Goal: Navigation & Orientation: Understand site structure

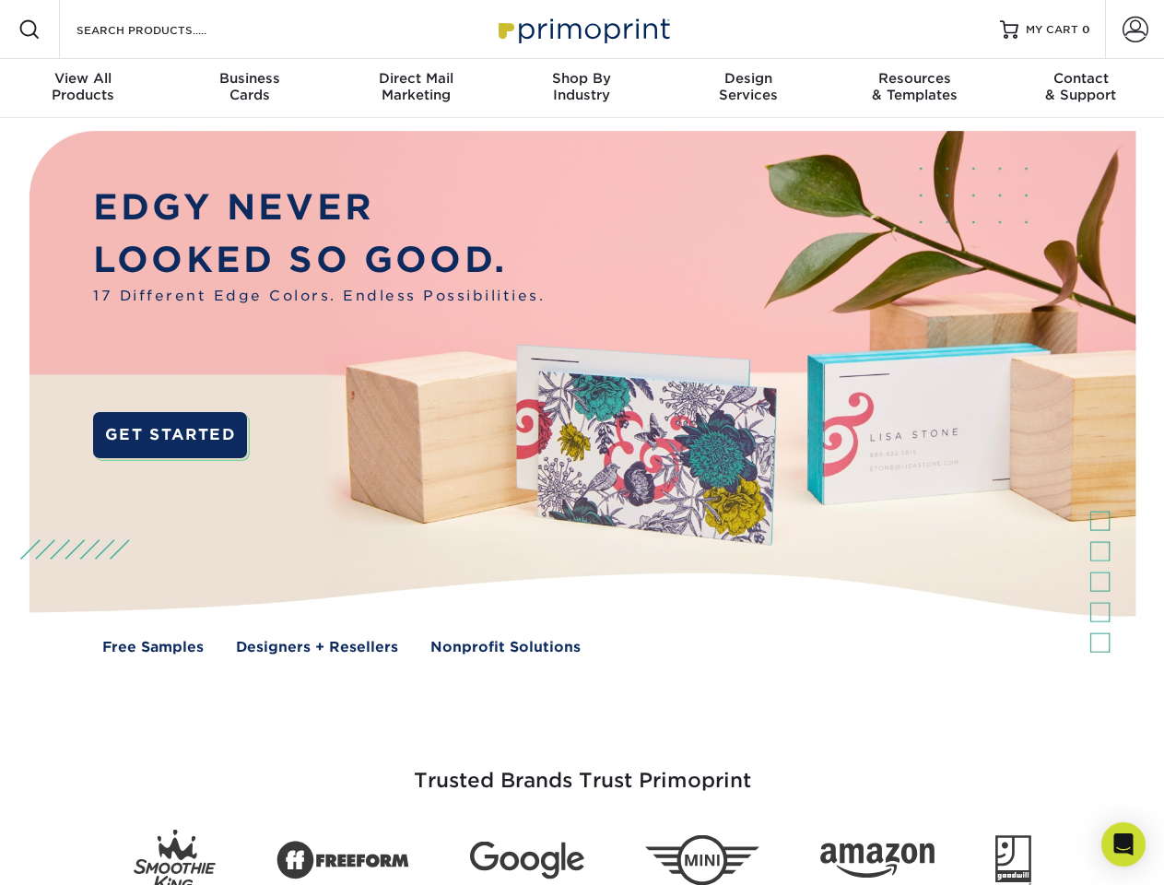
click at [582, 442] on img at bounding box center [582, 406] width 1152 height 576
click at [29, 29] on span at bounding box center [29, 29] width 22 height 22
click at [1135, 29] on span at bounding box center [1136, 30] width 26 height 26
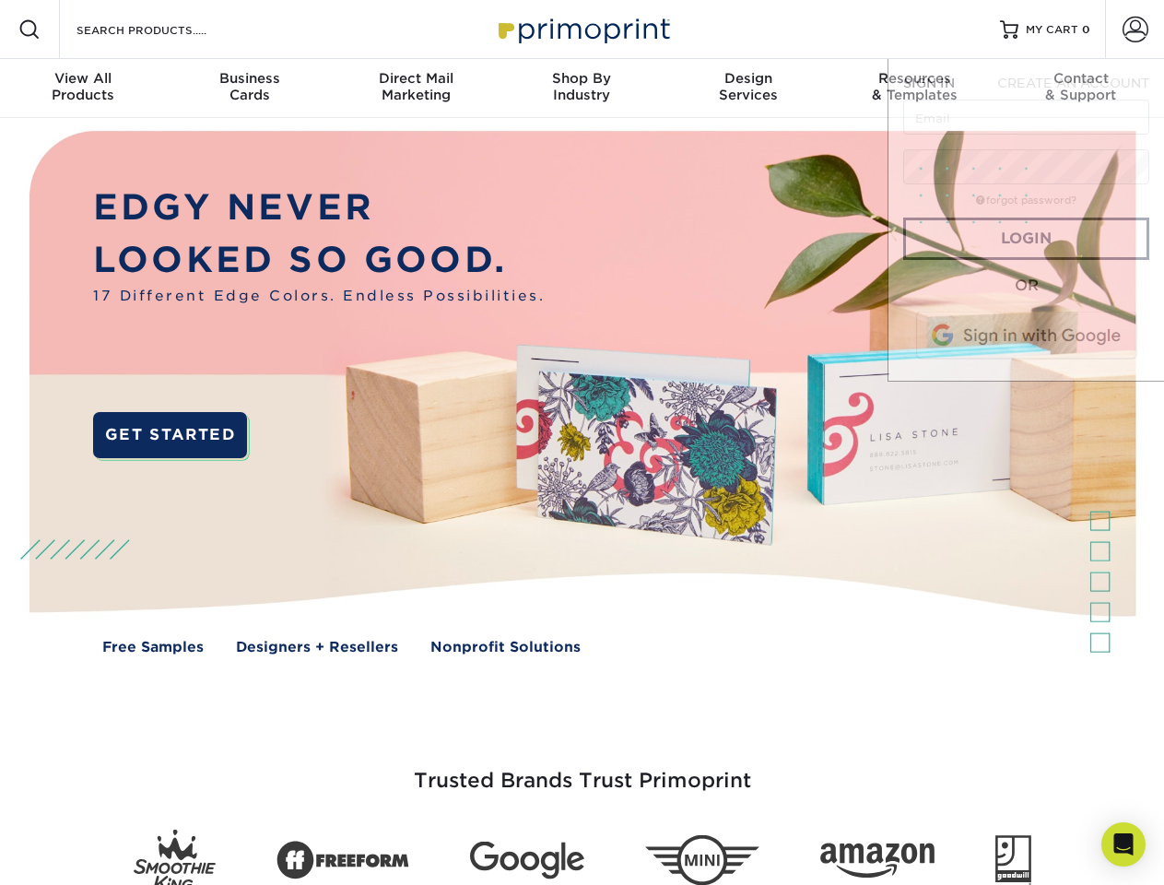
click at [83, 88] on div "View All Products" at bounding box center [83, 86] width 166 height 33
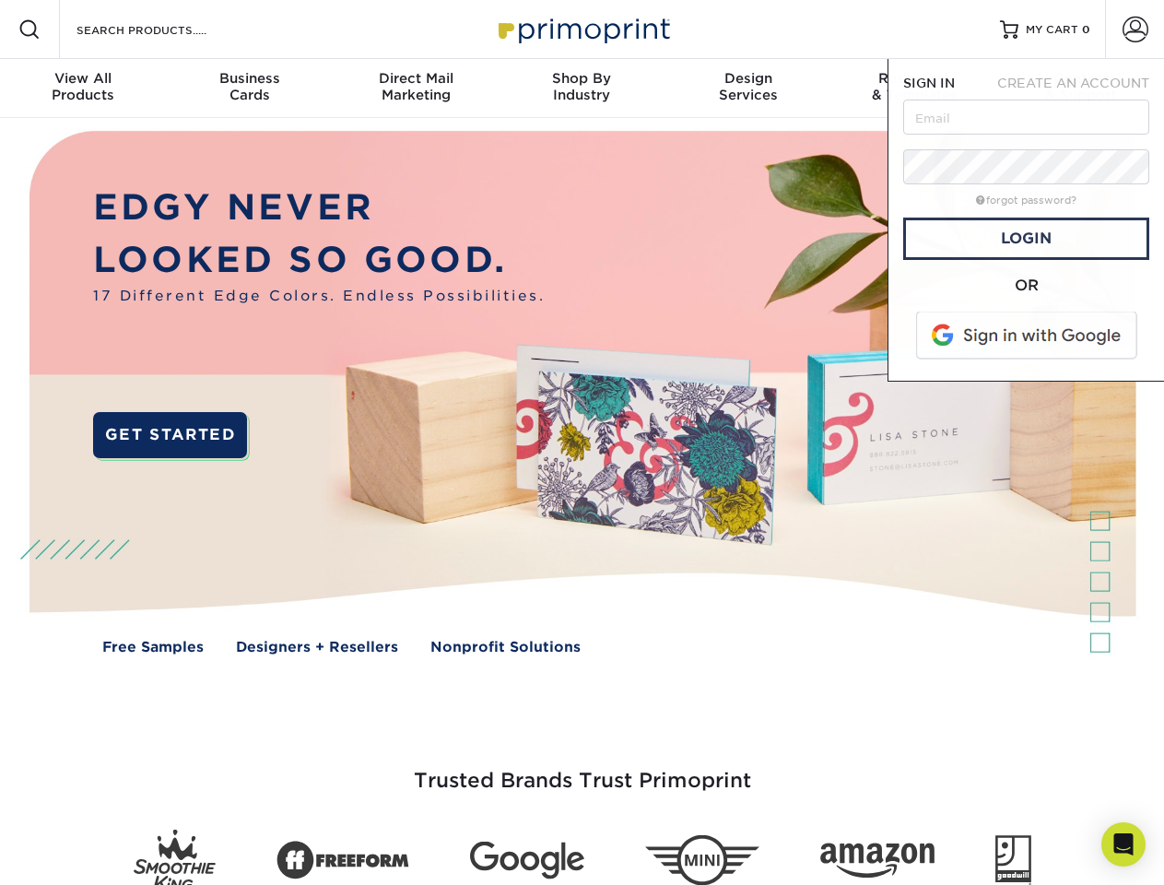
click at [249, 88] on div "Business Cards" at bounding box center [249, 86] width 166 height 33
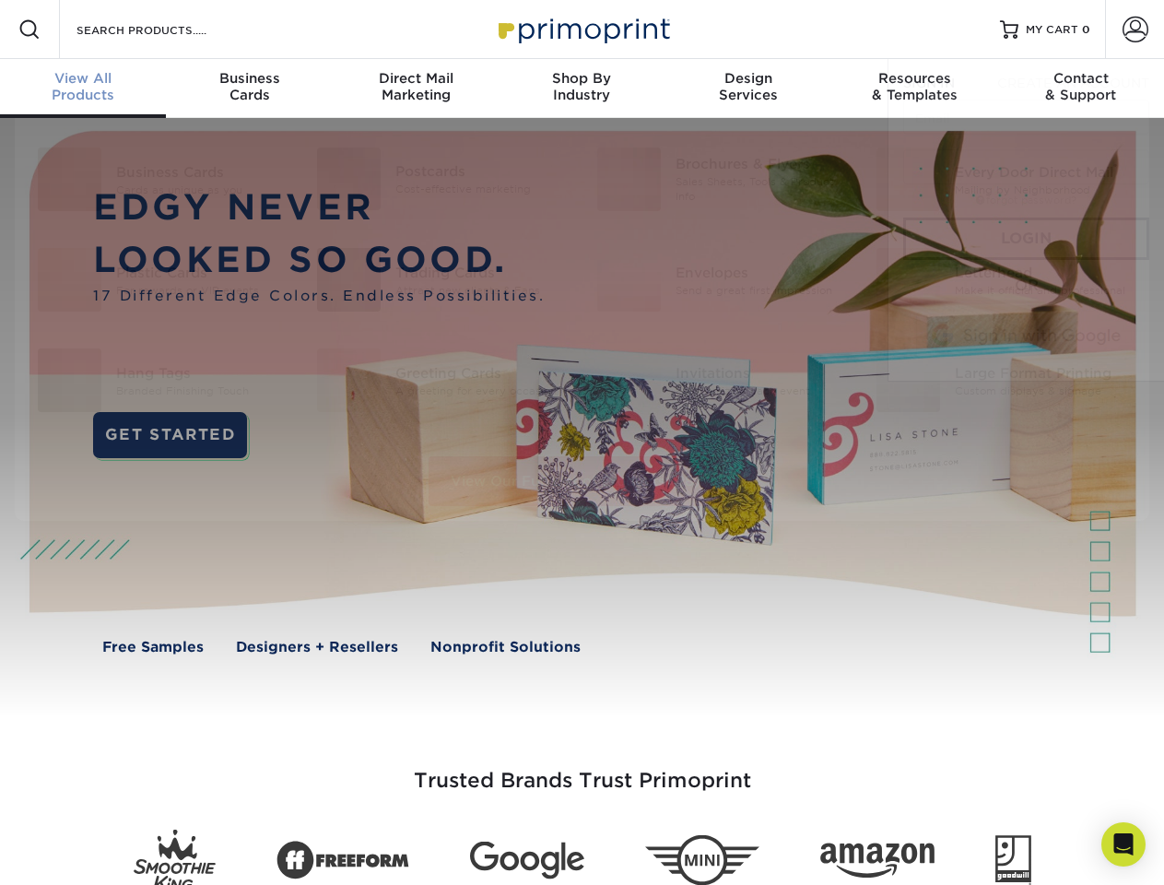
click at [416, 88] on div "Direct Mail Marketing" at bounding box center [416, 86] width 166 height 33
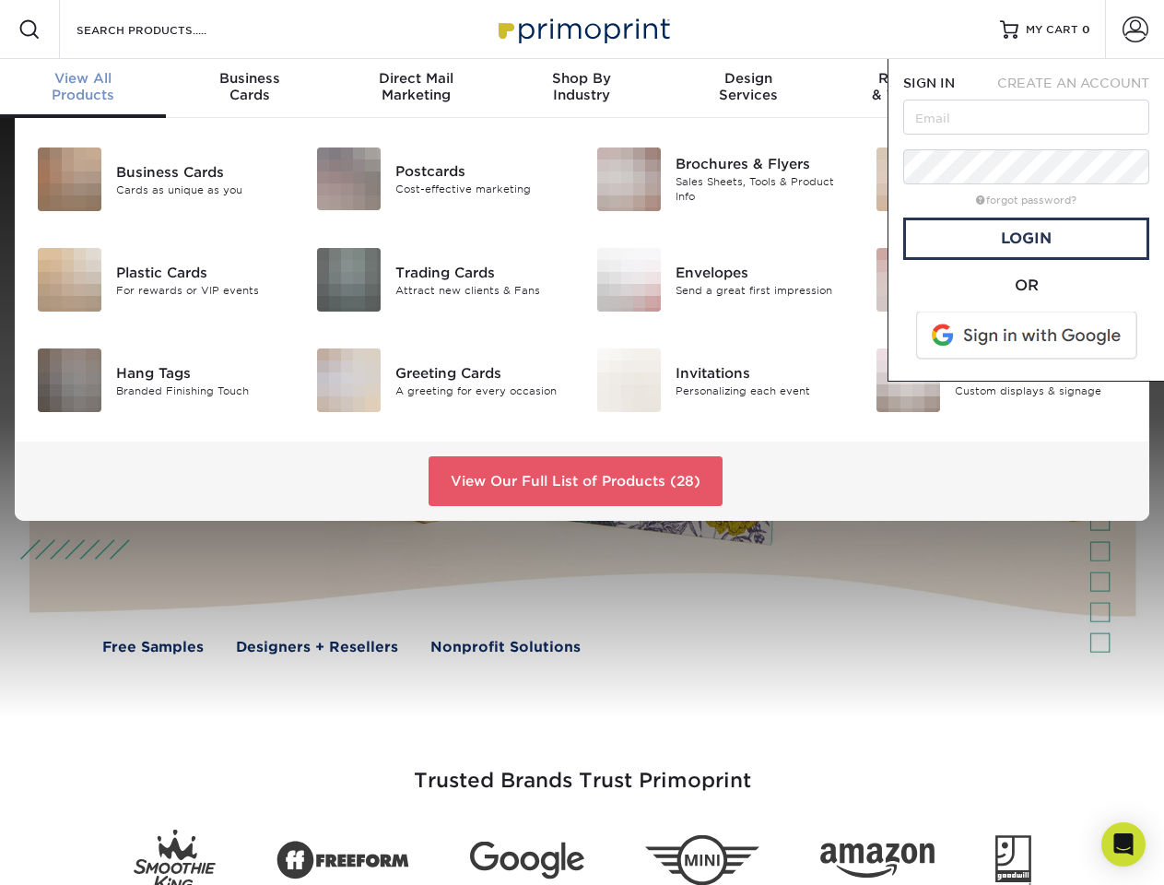
click at [582, 88] on div "Shop By Industry" at bounding box center [582, 86] width 166 height 33
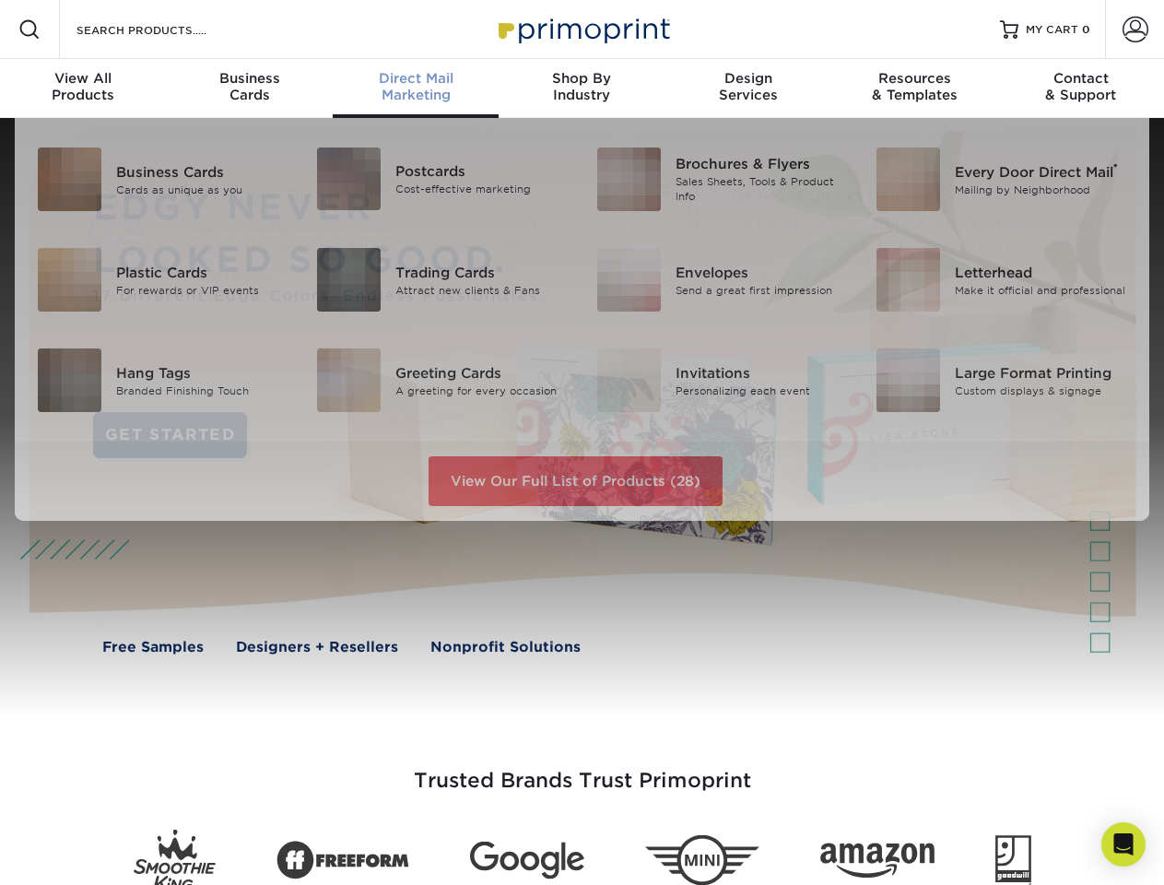
click at [748, 88] on div "Design Services" at bounding box center [748, 86] width 166 height 33
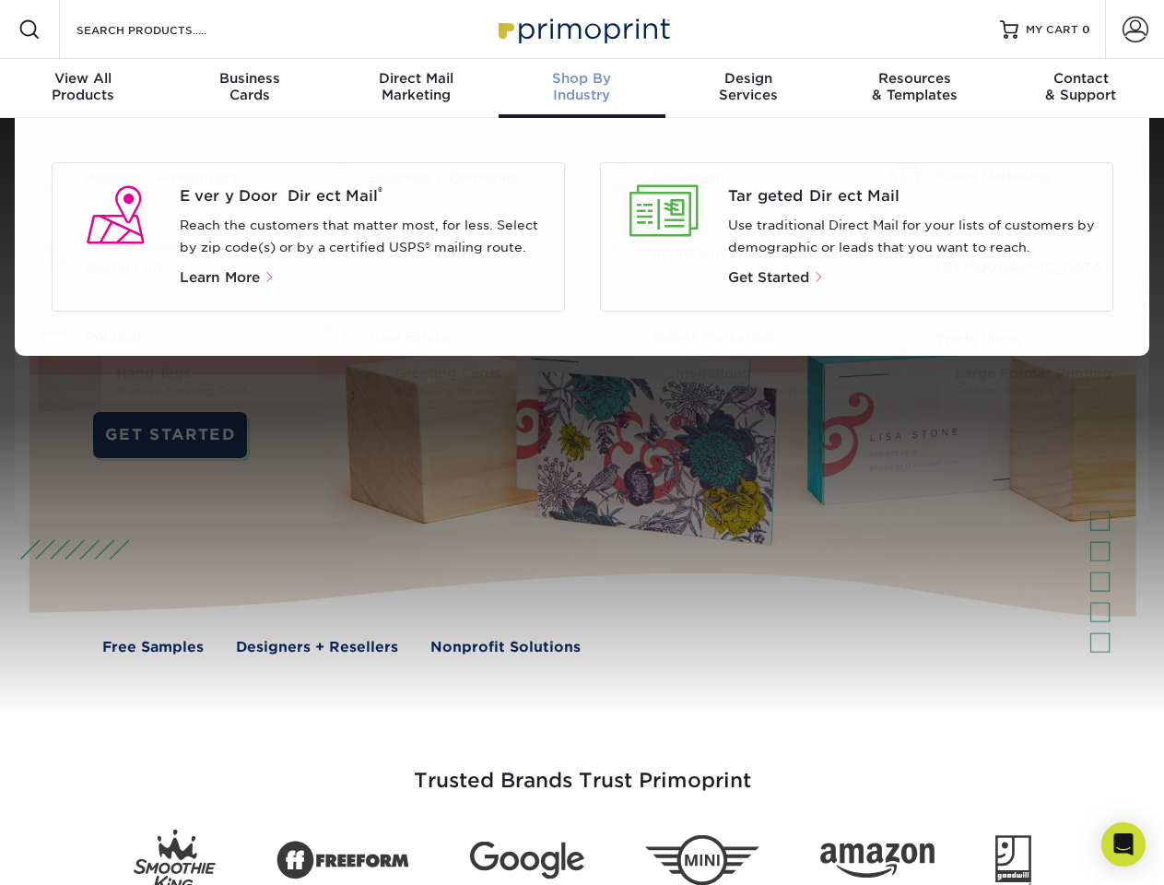
click at [914, 88] on div "Resources & Templates" at bounding box center [914, 86] width 166 height 33
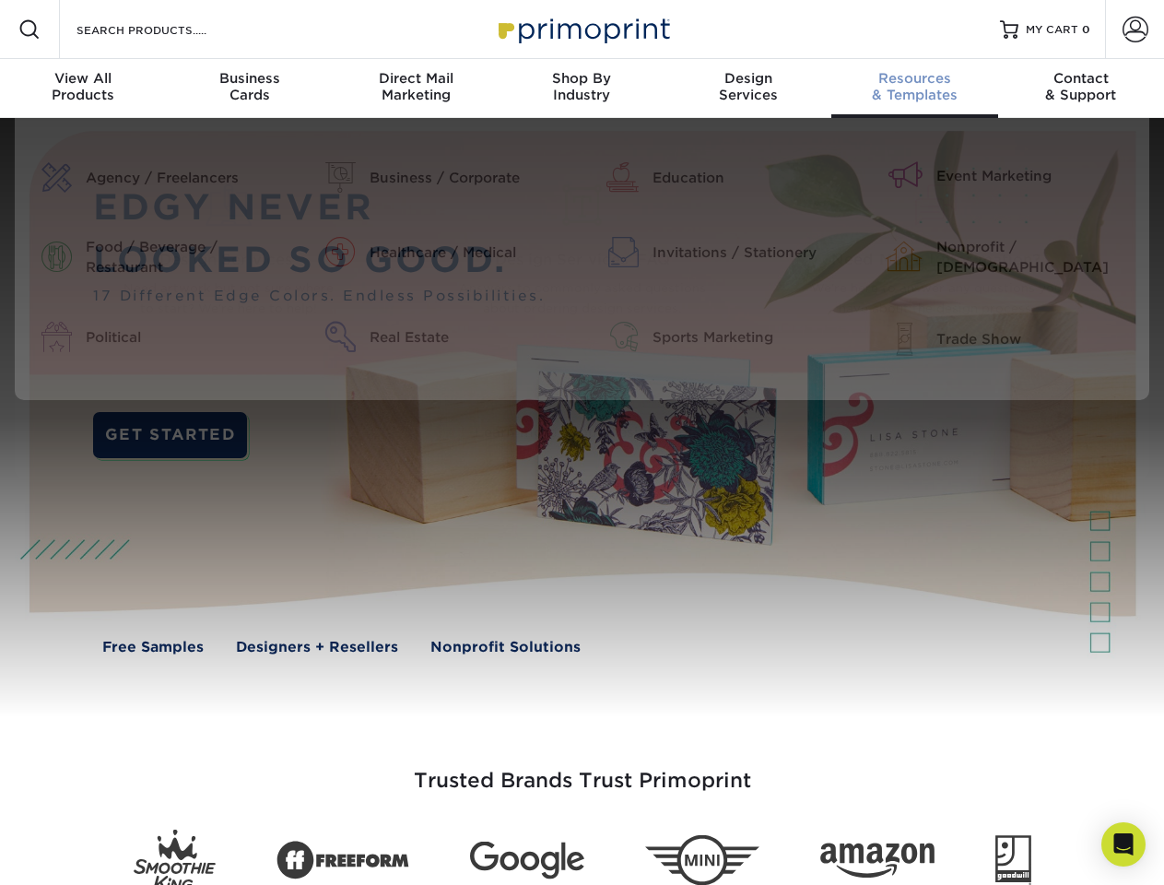
click at [1081, 88] on div "Contact & Support" at bounding box center [1081, 86] width 166 height 33
